Goal: Task Accomplishment & Management: Use online tool/utility

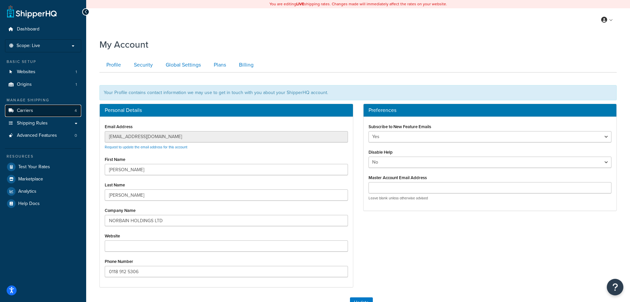
click at [44, 111] on link "Carriers 4" at bounding box center [43, 111] width 76 height 12
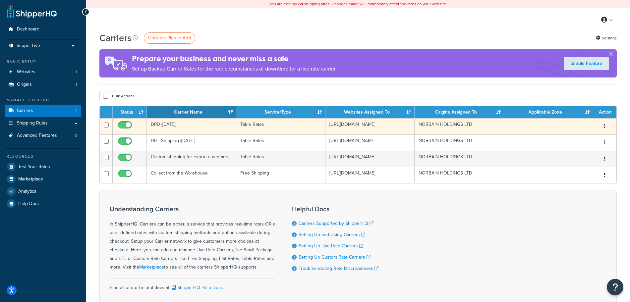
click at [157, 125] on td "DPD (Oct 23)" at bounding box center [191, 126] width 89 height 16
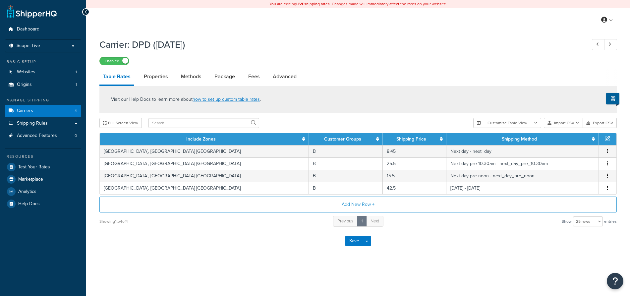
select select "25"
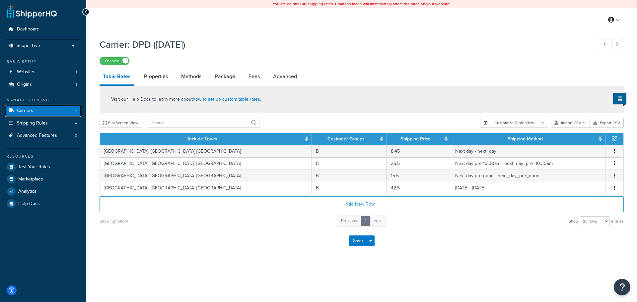
click at [35, 110] on link "Carriers 4" at bounding box center [43, 111] width 76 height 12
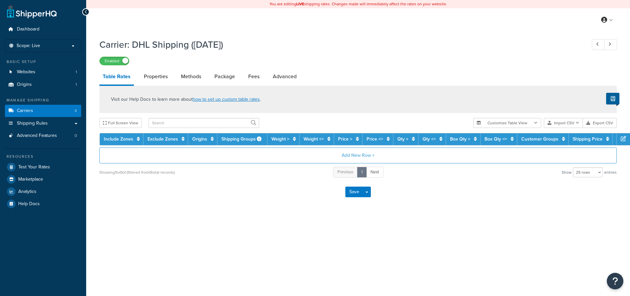
select select "25"
